Goal: Complete application form

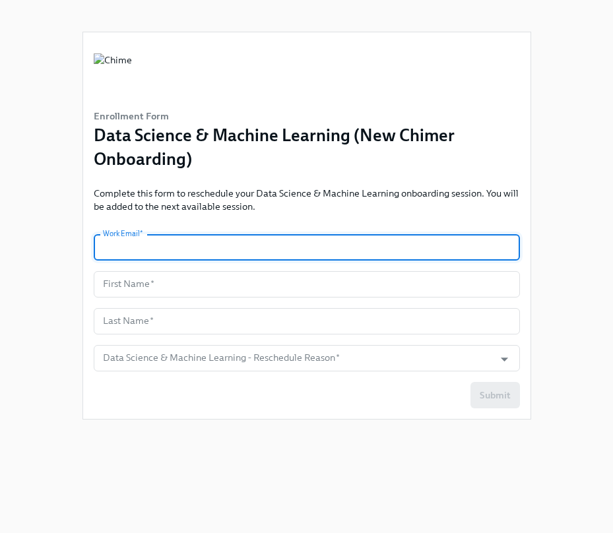
click at [237, 241] on input "text" at bounding box center [307, 247] width 426 height 26
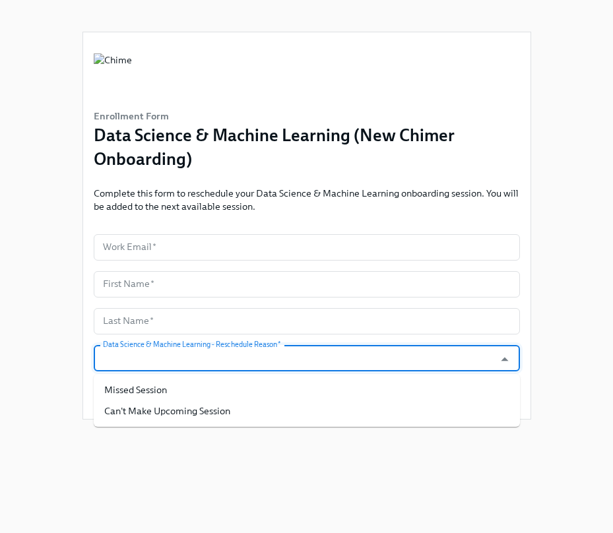
click at [273, 358] on input "Data Science & Machine Learning - Reschedule Reason   *" at bounding box center [294, 358] width 388 height 26
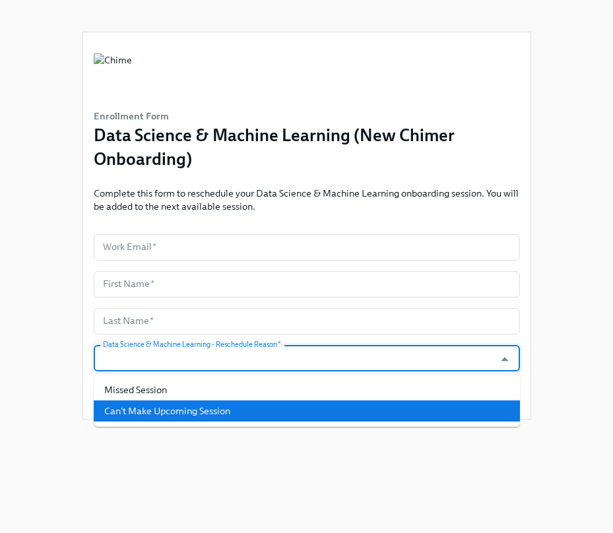
click at [259, 406] on li "Can't Make Upcoming Session" at bounding box center [307, 411] width 426 height 21
type input "Can't Make Upcoming Session"
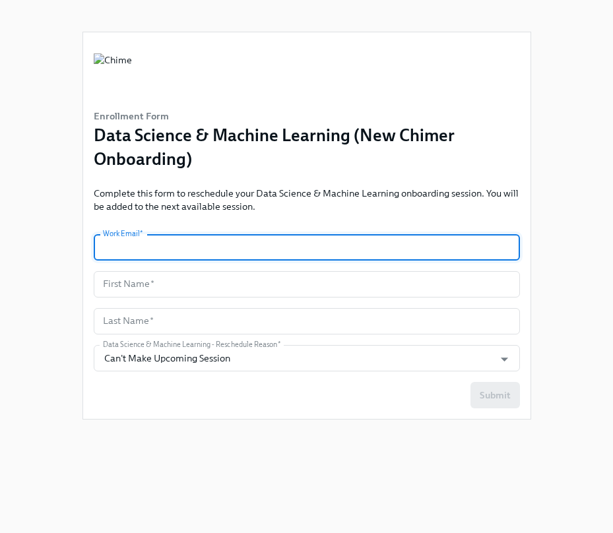
click at [253, 237] on input "text" at bounding box center [307, 247] width 426 height 26
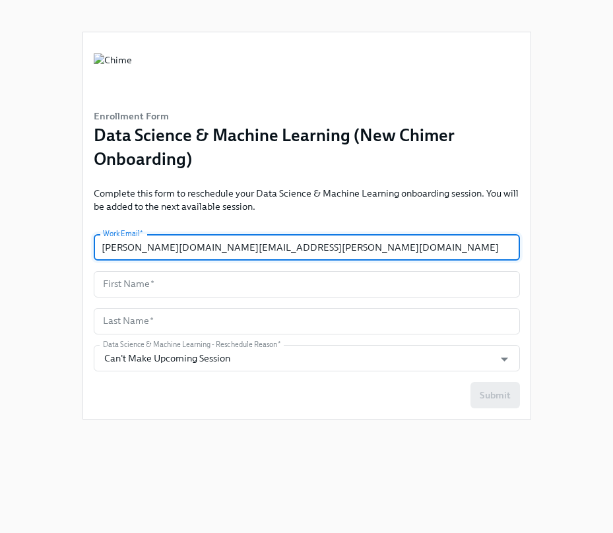
type input "[PERSON_NAME][DOMAIN_NAME][EMAIL_ADDRESS][PERSON_NAME][DOMAIN_NAME]"
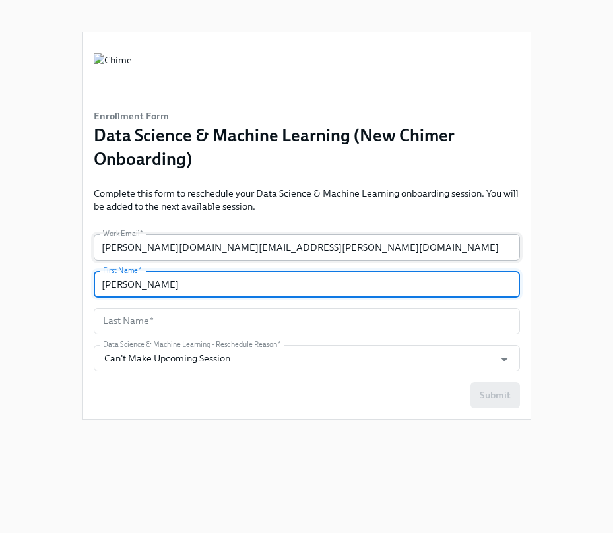
type input "[PERSON_NAME]"
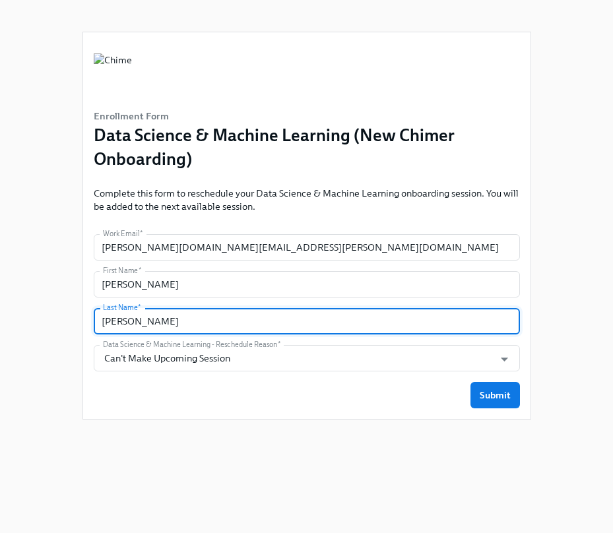
type input "[PERSON_NAME]"
click at [353, 413] on div "Enrollment Form Data Science & Machine Learning (New Chimer Onboarding) Complet…" at bounding box center [307, 225] width 448 height 387
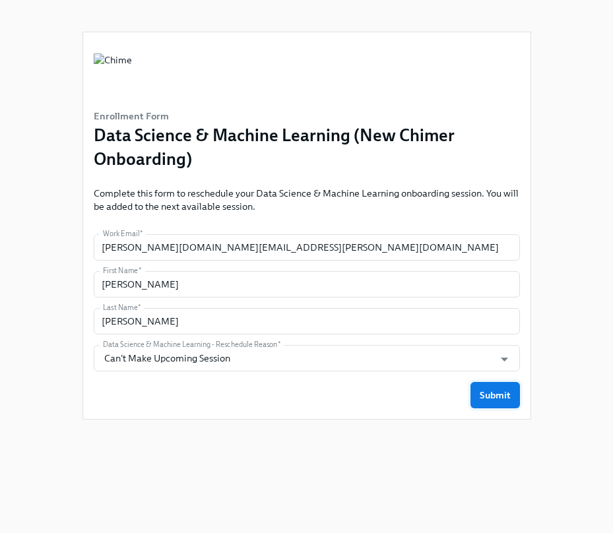
click at [481, 393] on span "Submit" at bounding box center [495, 395] width 31 height 13
